Goal: Contribute content

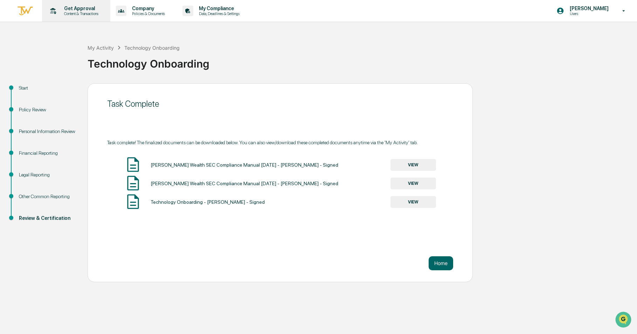
click at [93, 7] on p "Get Approval" at bounding box center [80, 9] width 43 height 6
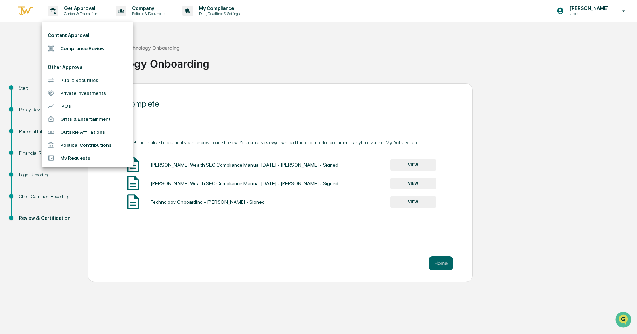
click at [60, 47] on div at bounding box center [54, 48] width 13 height 7
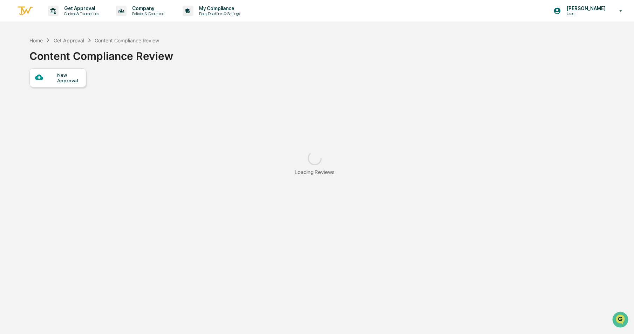
click at [53, 77] on div at bounding box center [46, 77] width 22 height 9
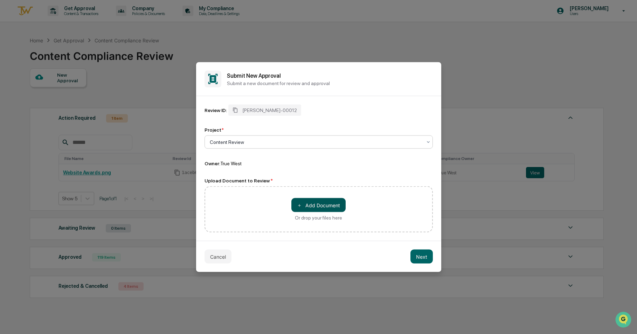
click at [306, 208] on button "＋ Add Document" at bounding box center [319, 205] width 54 height 14
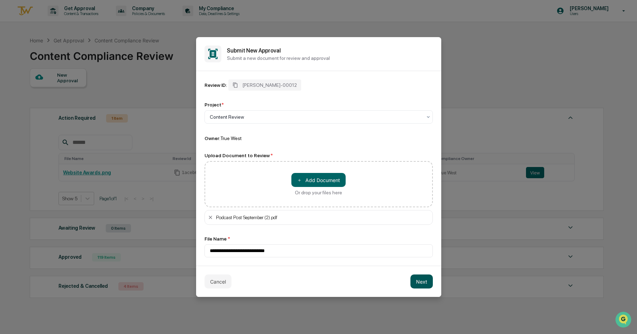
click at [421, 282] on button "Next" at bounding box center [422, 282] width 22 height 14
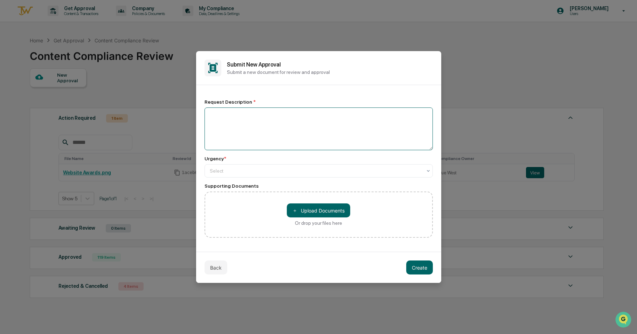
click at [303, 128] on textarea at bounding box center [319, 129] width 228 height 43
type textarea "**********"
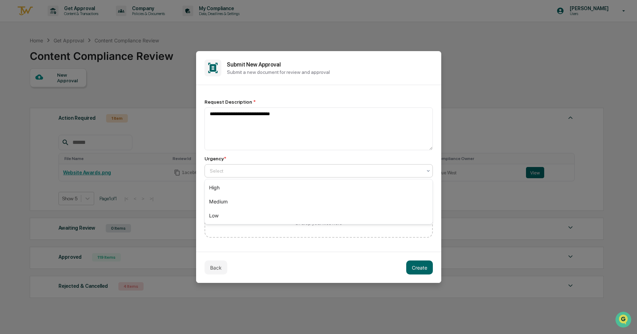
click at [394, 172] on div at bounding box center [316, 171] width 212 height 7
click at [382, 204] on div "Medium" at bounding box center [319, 202] width 228 height 14
click at [429, 268] on button "Create" at bounding box center [420, 268] width 27 height 14
